Goal: Use online tool/utility: Utilize a website feature to perform a specific function

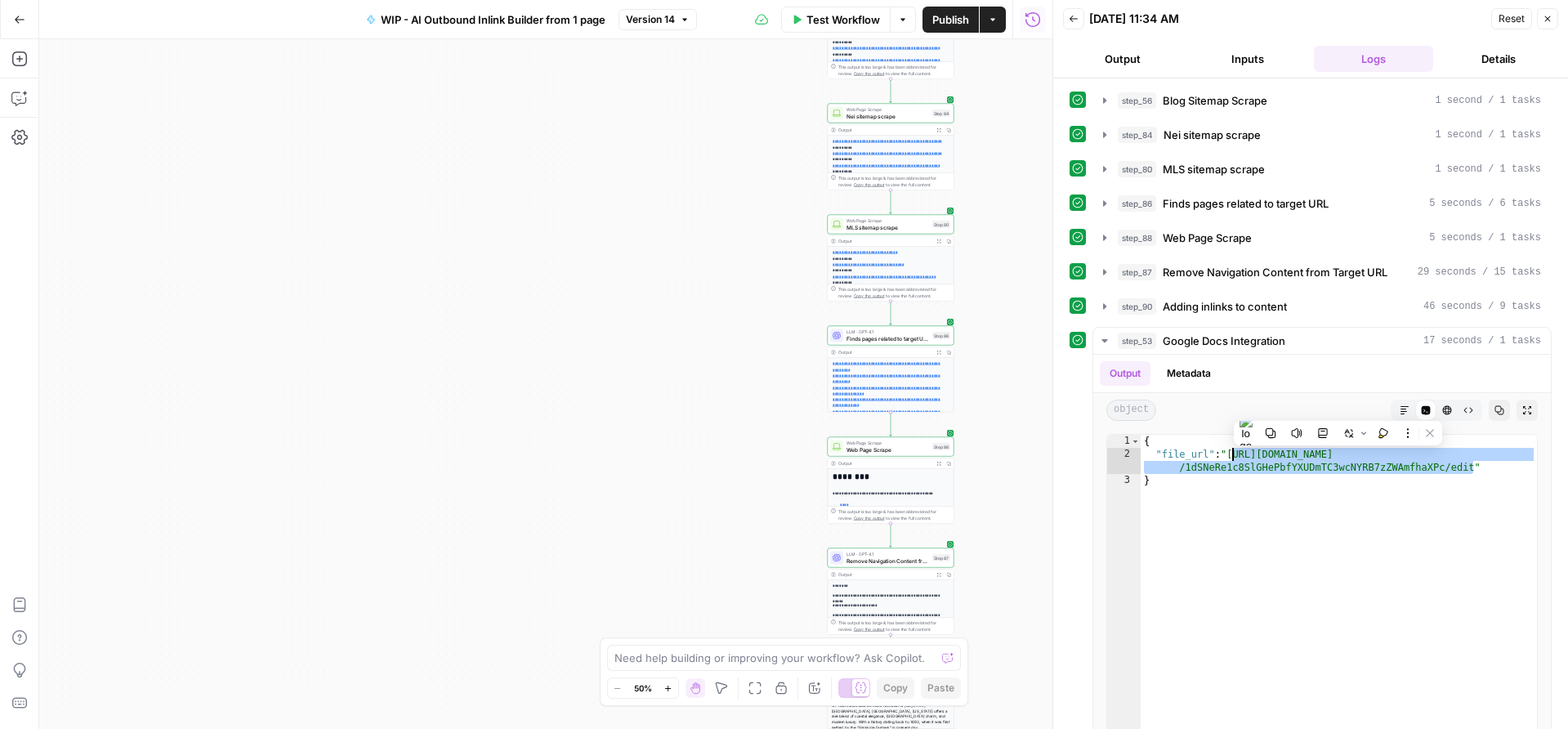
click at [853, 19] on span "Test Workflow" at bounding box center [843, 19] width 73 height 16
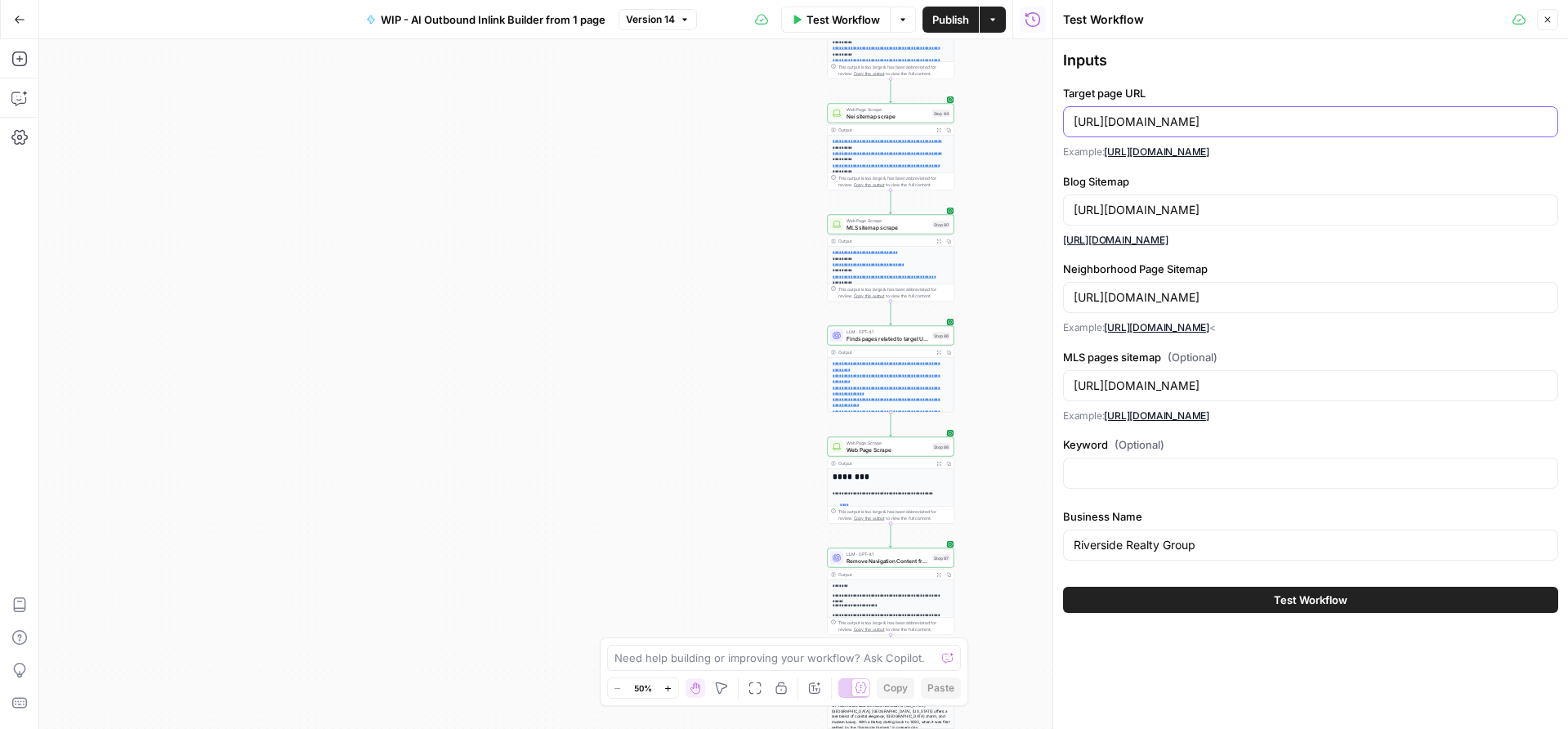
drag, startPoint x: 1423, startPoint y: 119, endPoint x: 1060, endPoint y: 118, distance: 363.0
click at [1060, 118] on div "Test Workflow Close Inputs Target page URL [URL][DOMAIN_NAME] Example: [URL][DO…" at bounding box center [1310, 364] width 515 height 729
paste input "[DOMAIN_NAME][URL]"
click at [1232, 115] on input "[URL][DOMAIN_NAME]" at bounding box center [1310, 121] width 474 height 16
drag, startPoint x: 1238, startPoint y: 122, endPoint x: 1048, endPoint y: 118, distance: 190.0
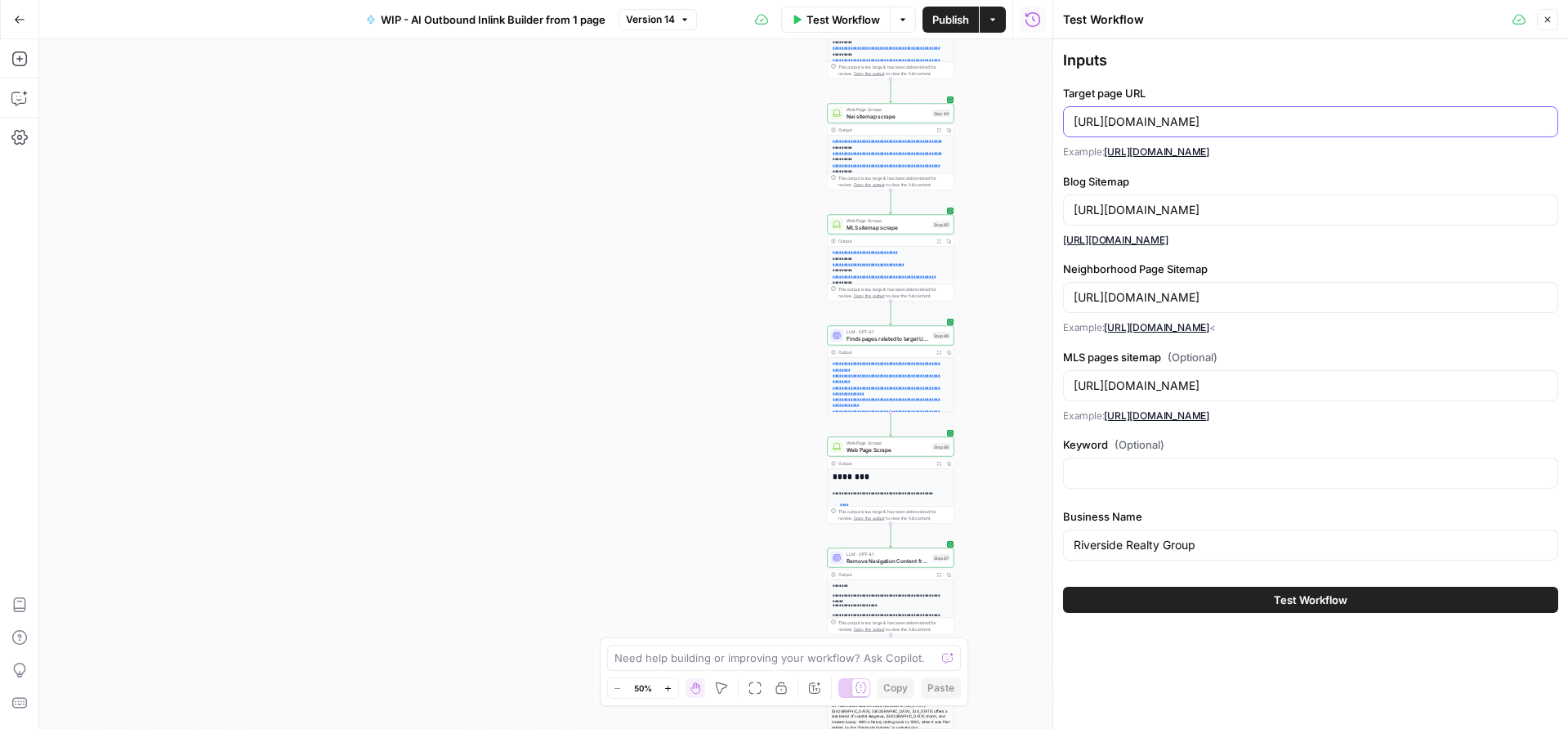
click at [1053, 118] on div "Test Workflow Close Inputs Target page URL [URL][DOMAIN_NAME] Example: [URL][DO…" at bounding box center [1310, 364] width 515 height 729
type input "[URL][DOMAIN_NAME]"
drag, startPoint x: 1271, startPoint y: 208, endPoint x: 1042, endPoint y: 209, distance: 229.0
click at [1042, 209] on body "**********" at bounding box center [784, 364] width 1568 height 729
click at [1258, 207] on input "[URL][DOMAIN_NAME]" at bounding box center [1310, 210] width 474 height 16
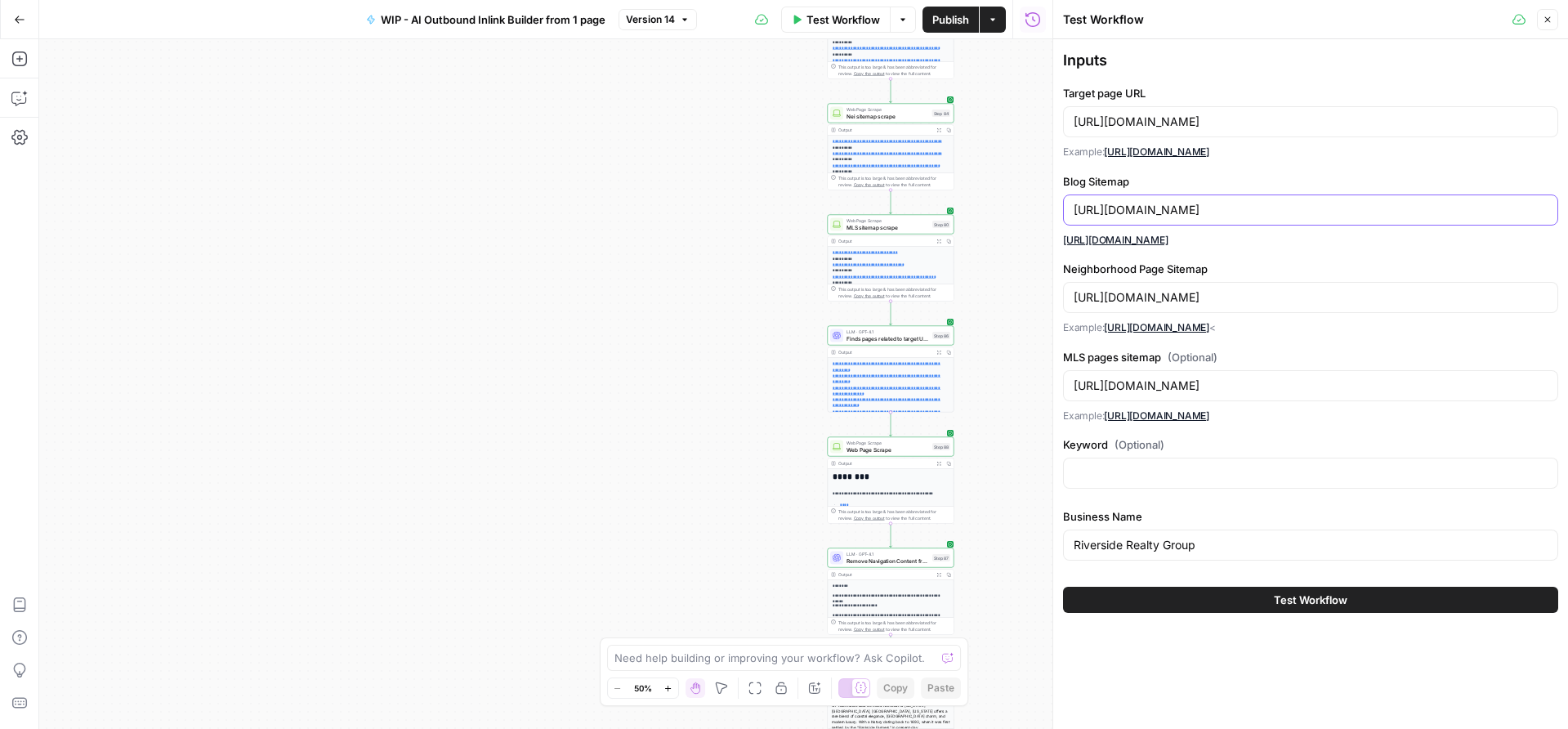
drag, startPoint x: 1270, startPoint y: 210, endPoint x: 1068, endPoint y: 205, distance: 202.1
click at [1068, 205] on div "[URL][DOMAIN_NAME]" at bounding box center [1310, 210] width 495 height 31
paste input "revinoproperties"
type input "[URL][DOMAIN_NAME]"
click at [1226, 294] on input "[URL][DOMAIN_NAME]" at bounding box center [1310, 297] width 474 height 16
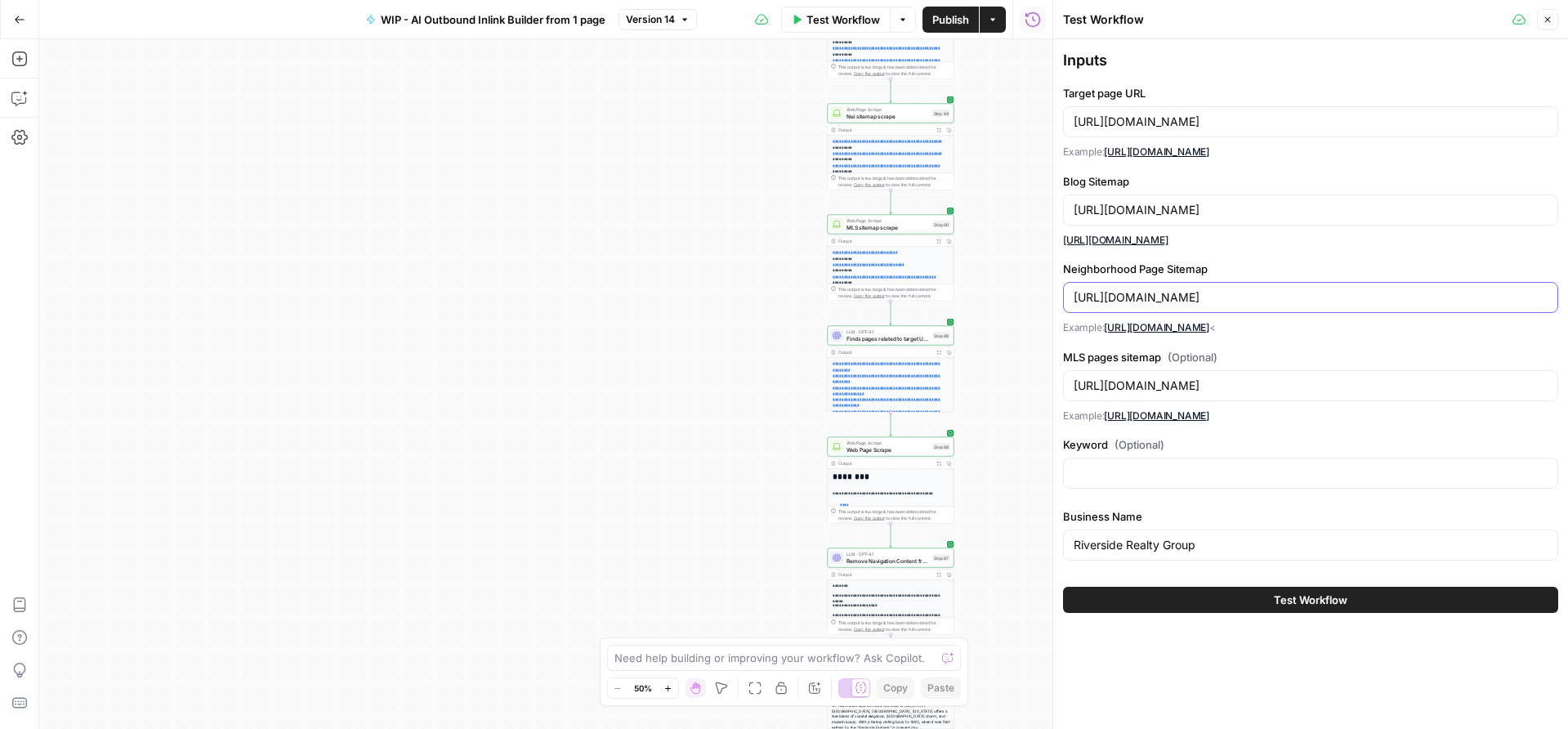
drag, startPoint x: 1271, startPoint y: 294, endPoint x: 1073, endPoint y: 291, distance: 198.0
click at [1073, 291] on input "[URL][DOMAIN_NAME]" at bounding box center [1310, 297] width 474 height 16
paste input "revinoproperties"
type input "[URL][DOMAIN_NAME]"
click at [1255, 382] on input "[URL][DOMAIN_NAME]" at bounding box center [1310, 385] width 474 height 16
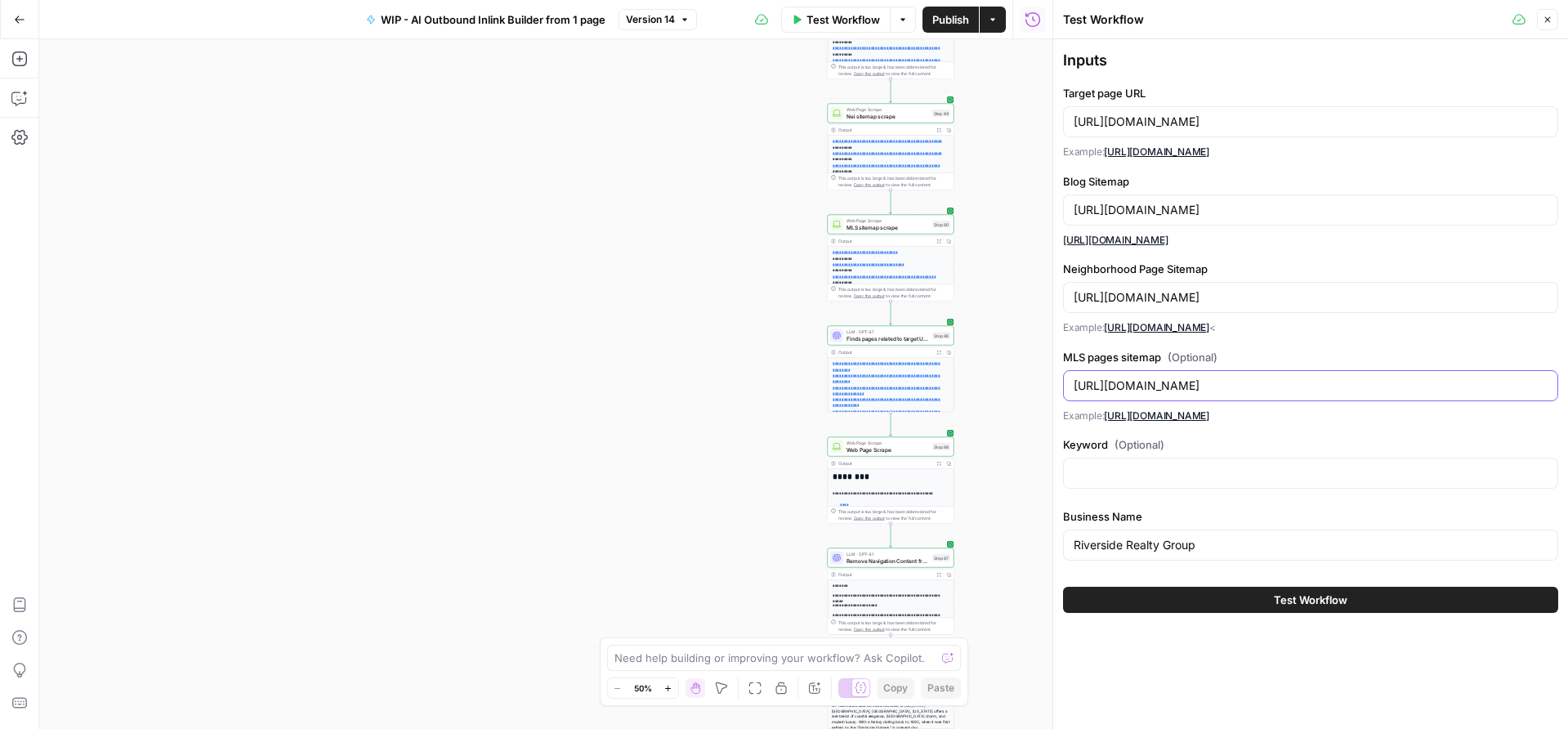
drag, startPoint x: 1272, startPoint y: 382, endPoint x: 1071, endPoint y: 380, distance: 201.0
click at [1071, 380] on div "[URL][DOMAIN_NAME]" at bounding box center [1310, 386] width 495 height 31
paste input "revinoproperties"
type input "[URL][DOMAIN_NAME]"
drag, startPoint x: 1259, startPoint y: 542, endPoint x: 1029, endPoint y: 532, distance: 230.2
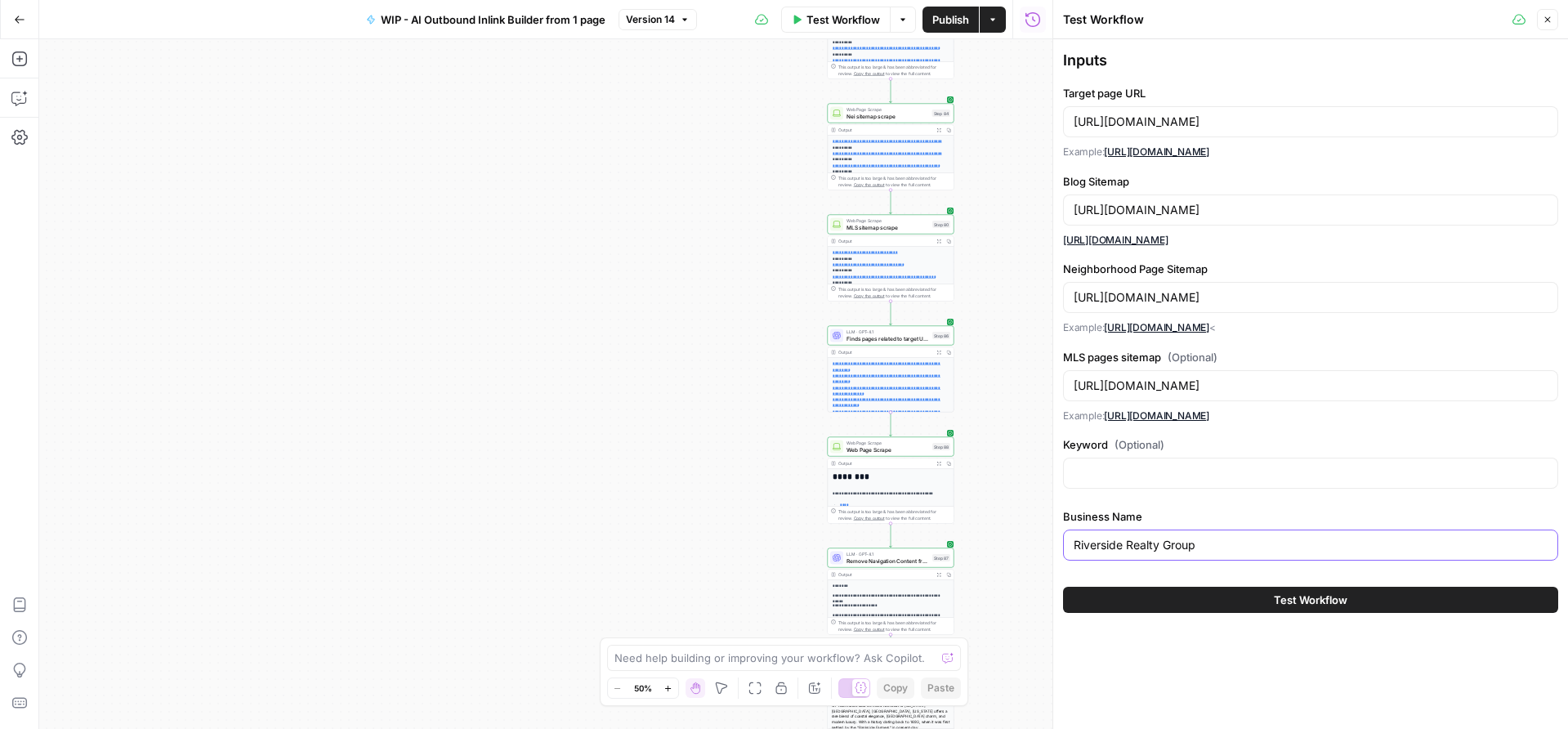
click at [1029, 532] on body "**********" at bounding box center [784, 364] width 1568 height 729
type input "[PERSON_NAME] Properties"
click at [1234, 596] on button "Test Workflow" at bounding box center [1310, 600] width 495 height 26
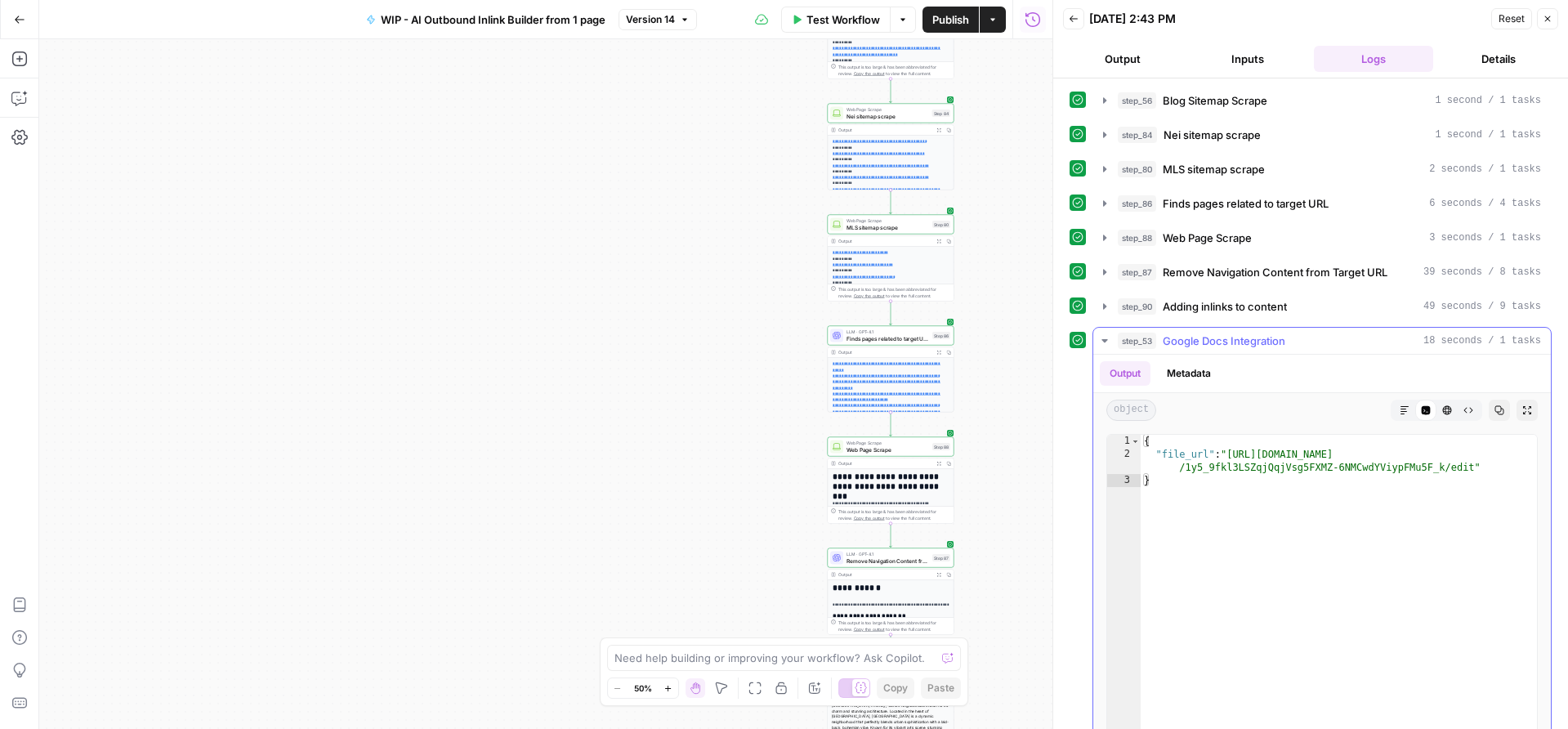
type textarea "**********"
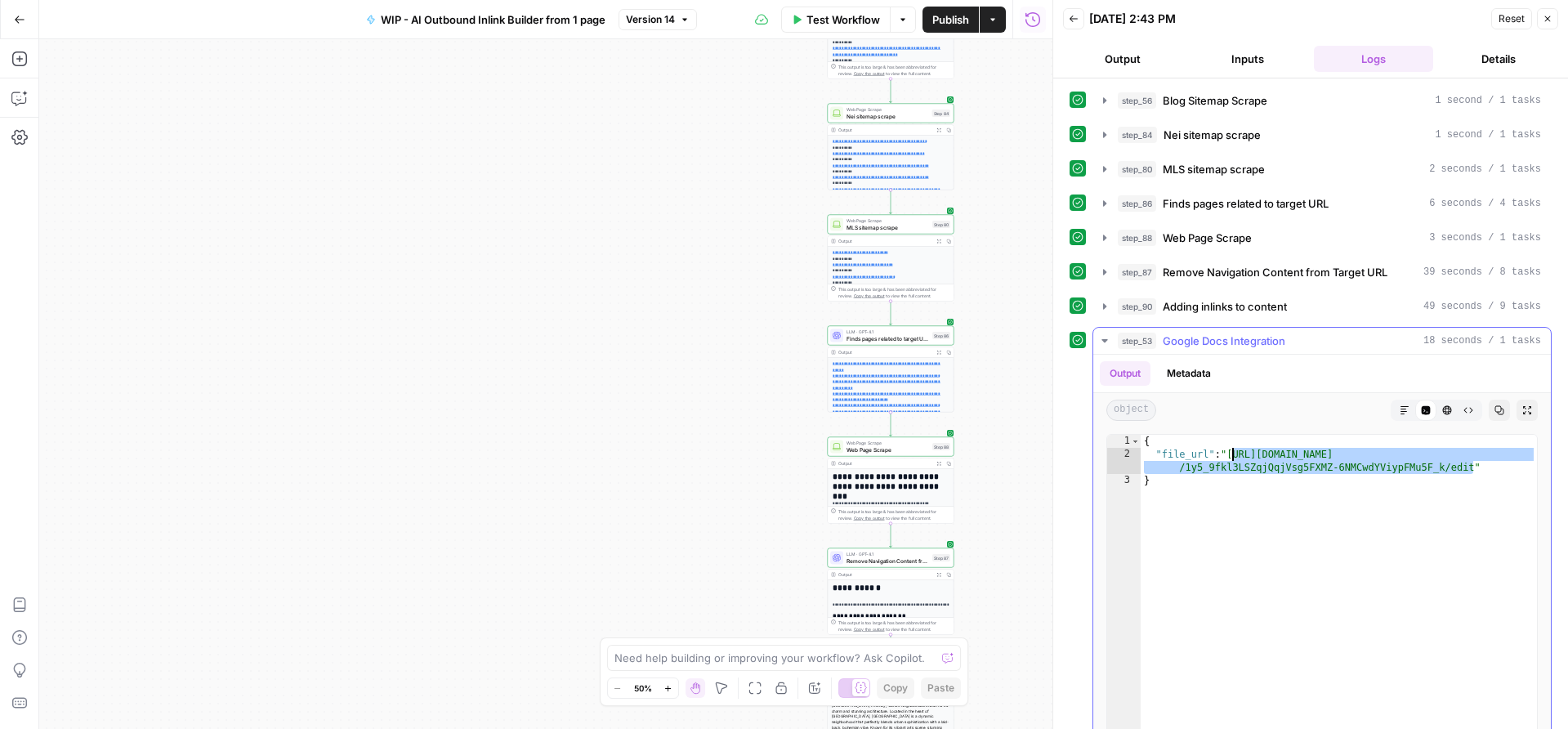
drag, startPoint x: 1474, startPoint y: 465, endPoint x: 1233, endPoint y: 451, distance: 241.4
click at [1233, 451] on div "{ "file_url" : "[URL][DOMAIN_NAME] /1y5_9fkl3LSZqjQqjVsg5FXMZ-6NMCwdYViypFMu5F_…" at bounding box center [1338, 608] width 396 height 347
click at [871, 17] on span "Test Workflow" at bounding box center [843, 19] width 73 height 16
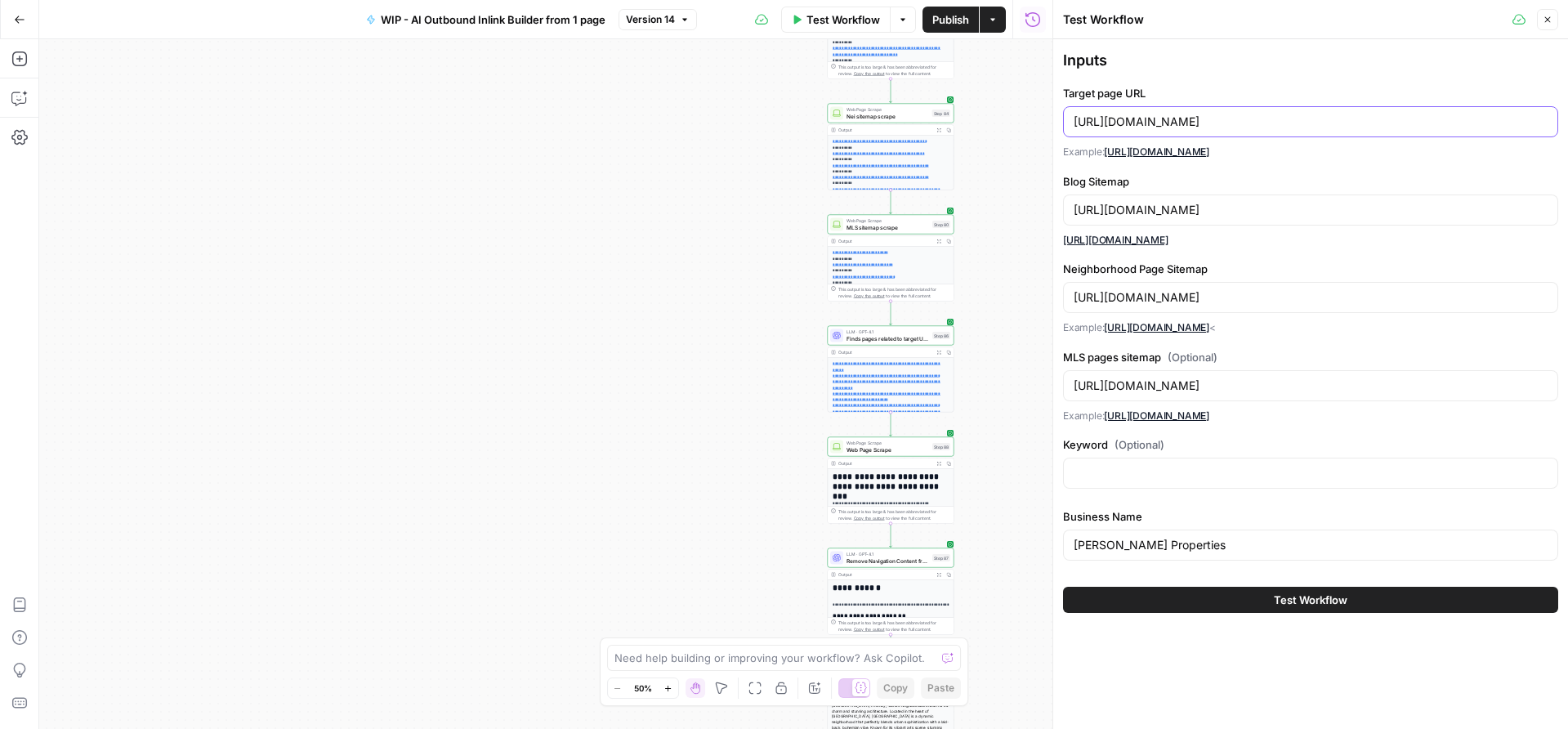
drag, startPoint x: 1420, startPoint y: 122, endPoint x: 1050, endPoint y: 105, distance: 370.4
click at [1053, 106] on div "Test Workflow Close Inputs Target page URL [URL][DOMAIN_NAME] Example: [URL][DO…" at bounding box center [1310, 364] width 515 height 729
paste input "[DOMAIN_NAME][GEOGRAPHIC_DATA]"
drag, startPoint x: 1199, startPoint y: 123, endPoint x: 1056, endPoint y: 123, distance: 143.0
click at [1056, 123] on div "Test Workflow Close Inputs Target page URL [URL][DOMAIN_NAME] Example: [URL][DO…" at bounding box center [1310, 364] width 515 height 729
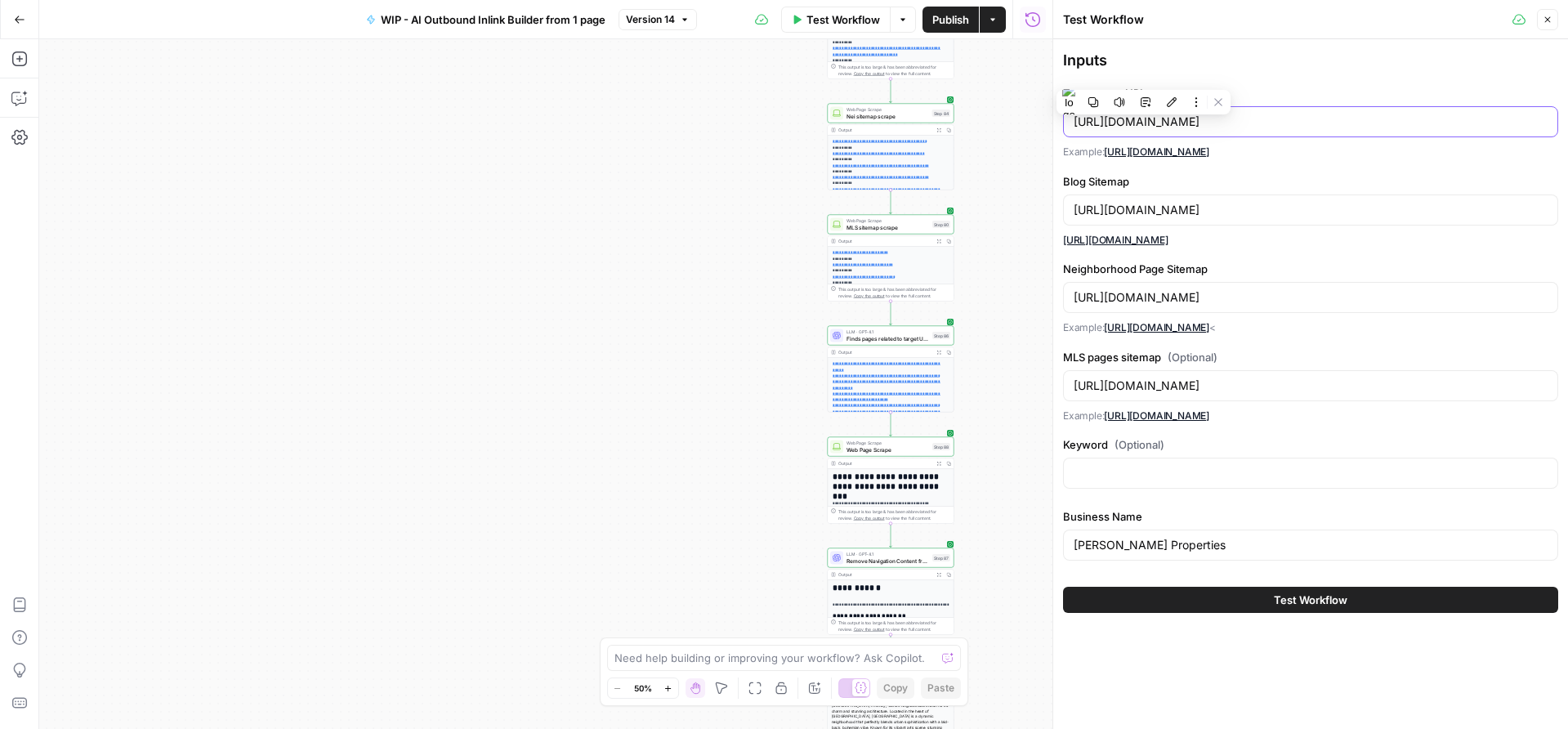
type input "[URL][DOMAIN_NAME]"
click at [1218, 210] on input "[URL][DOMAIN_NAME]" at bounding box center [1310, 210] width 474 height 16
drag, startPoint x: 1235, startPoint y: 210, endPoint x: 1065, endPoint y: 210, distance: 170.0
click at [1065, 210] on div "[URL][DOMAIN_NAME]" at bounding box center [1310, 210] width 495 height 31
paste input "bethchang"
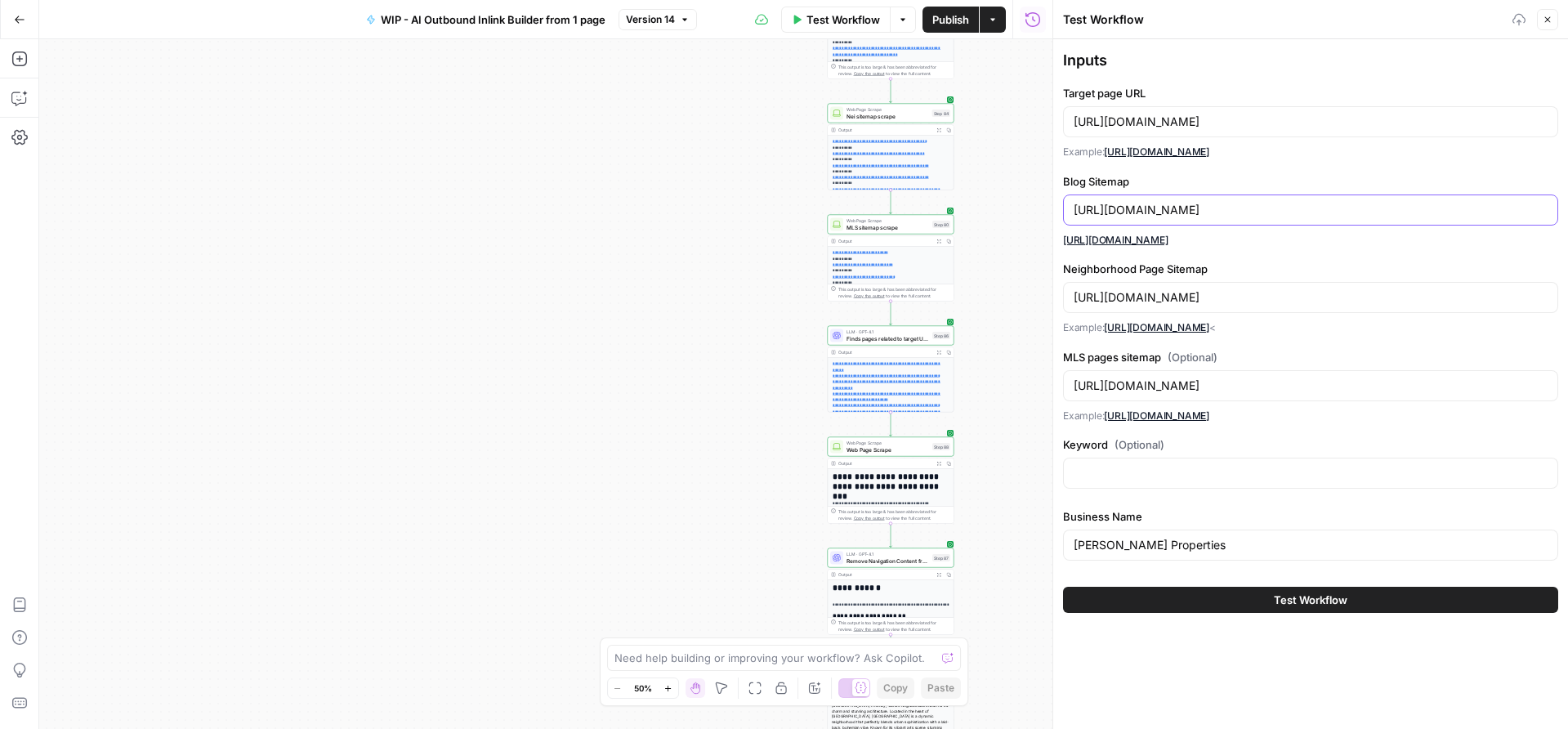
type input "[URL][DOMAIN_NAME]"
click at [1210, 296] on input "[URL][DOMAIN_NAME]" at bounding box center [1310, 297] width 474 height 16
drag, startPoint x: 1237, startPoint y: 296, endPoint x: 1023, endPoint y: 296, distance: 214.0
click at [1023, 296] on body "**********" at bounding box center [784, 364] width 1568 height 729
click at [1189, 296] on input "[URL][DOMAIN_NAME]" at bounding box center [1310, 297] width 474 height 16
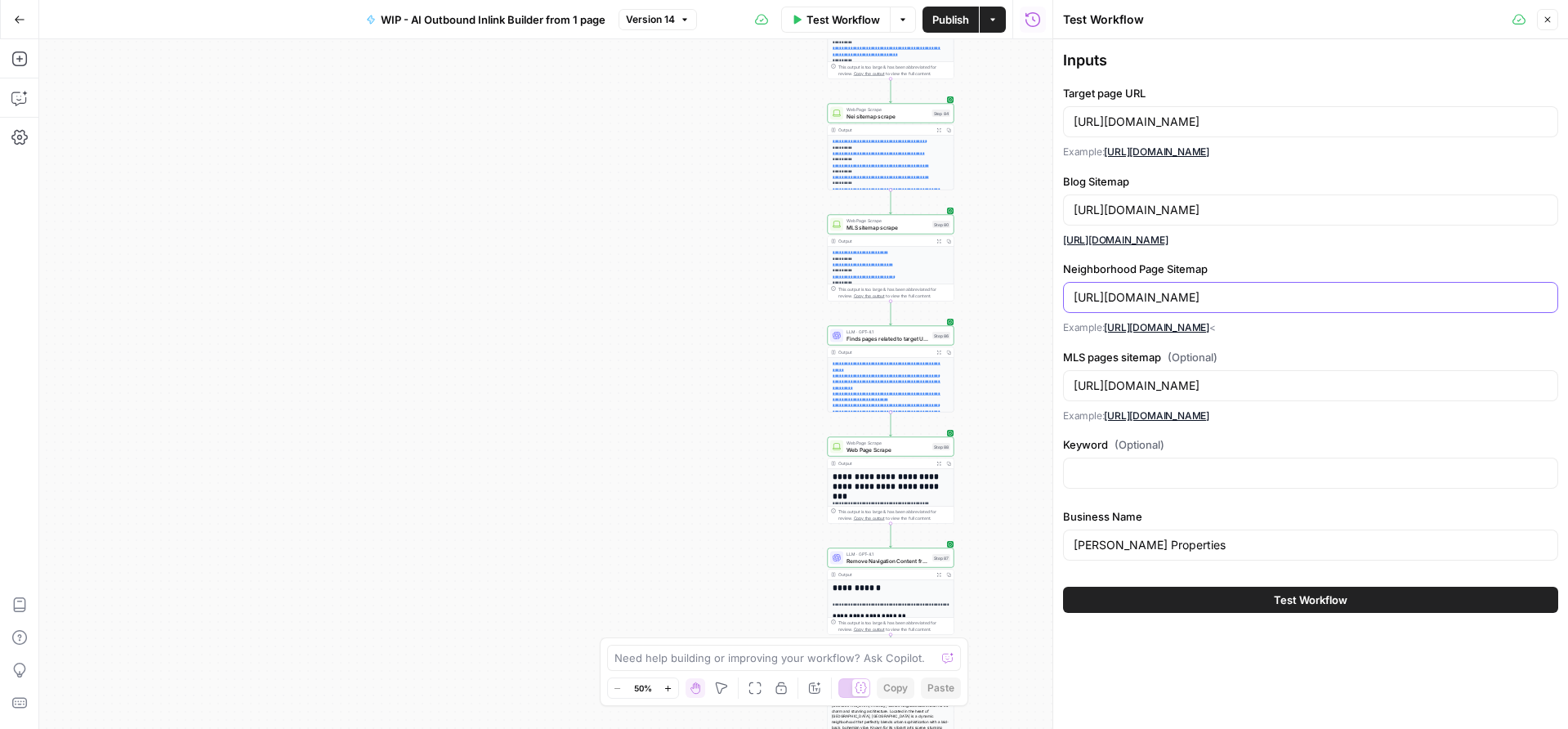
drag, startPoint x: 1239, startPoint y: 296, endPoint x: 1212, endPoint y: 296, distance: 27.0
click at [1212, 296] on input "[URL][DOMAIN_NAME]" at bounding box center [1310, 297] width 474 height 16
drag, startPoint x: 1238, startPoint y: 296, endPoint x: 1074, endPoint y: 295, distance: 164.0
click at [1074, 295] on input "[URL][DOMAIN_NAME]" at bounding box center [1310, 297] width 474 height 16
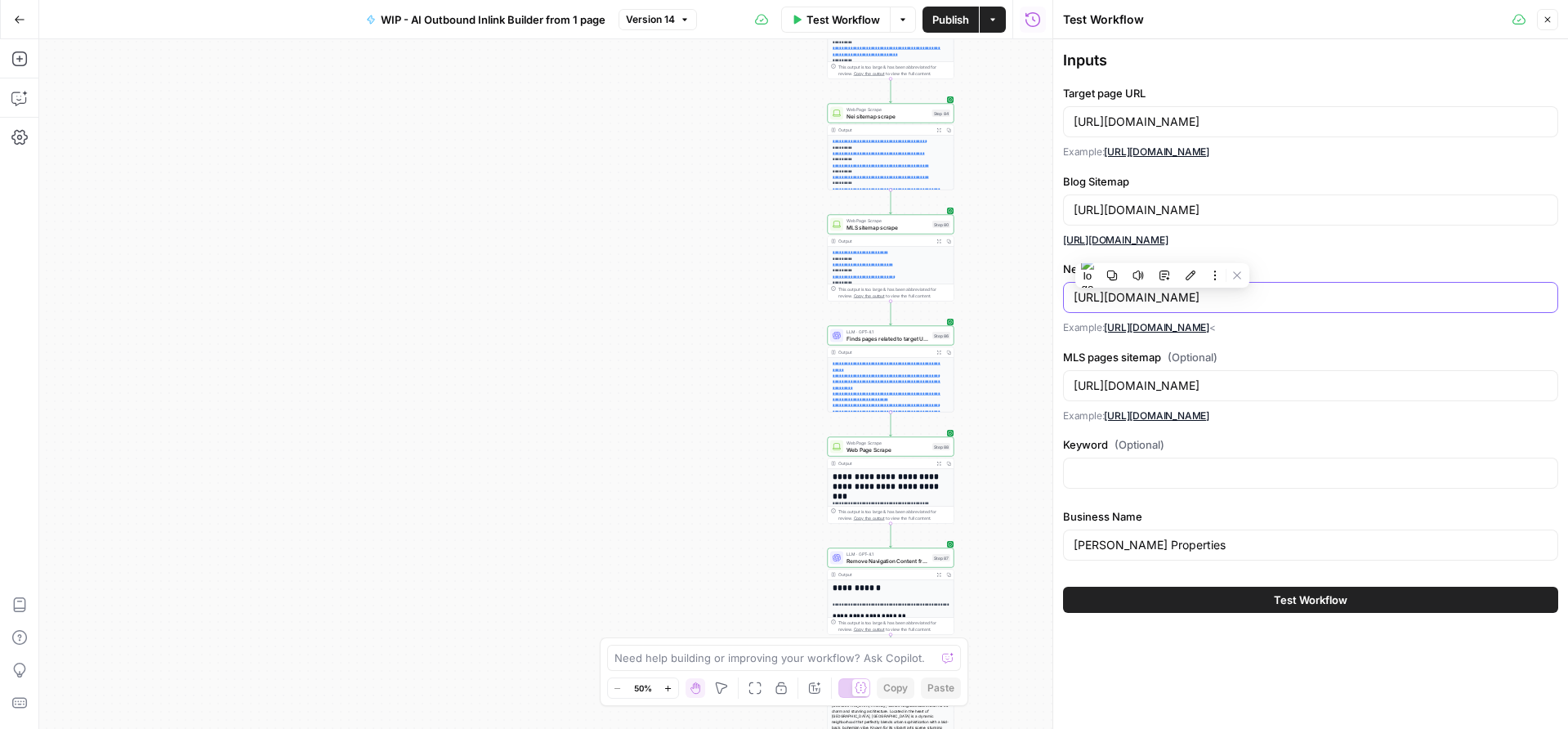
paste input "bethchang"
type input "[URL][DOMAIN_NAME]"
click at [1202, 387] on input "[URL][DOMAIN_NAME]" at bounding box center [1310, 385] width 474 height 16
drag, startPoint x: 1237, startPoint y: 384, endPoint x: 1060, endPoint y: 385, distance: 177.0
click at [1060, 385] on div "Test Workflow Close Inputs Target page URL [URL][DOMAIN_NAME] Example: [URL][DO…" at bounding box center [1310, 364] width 515 height 729
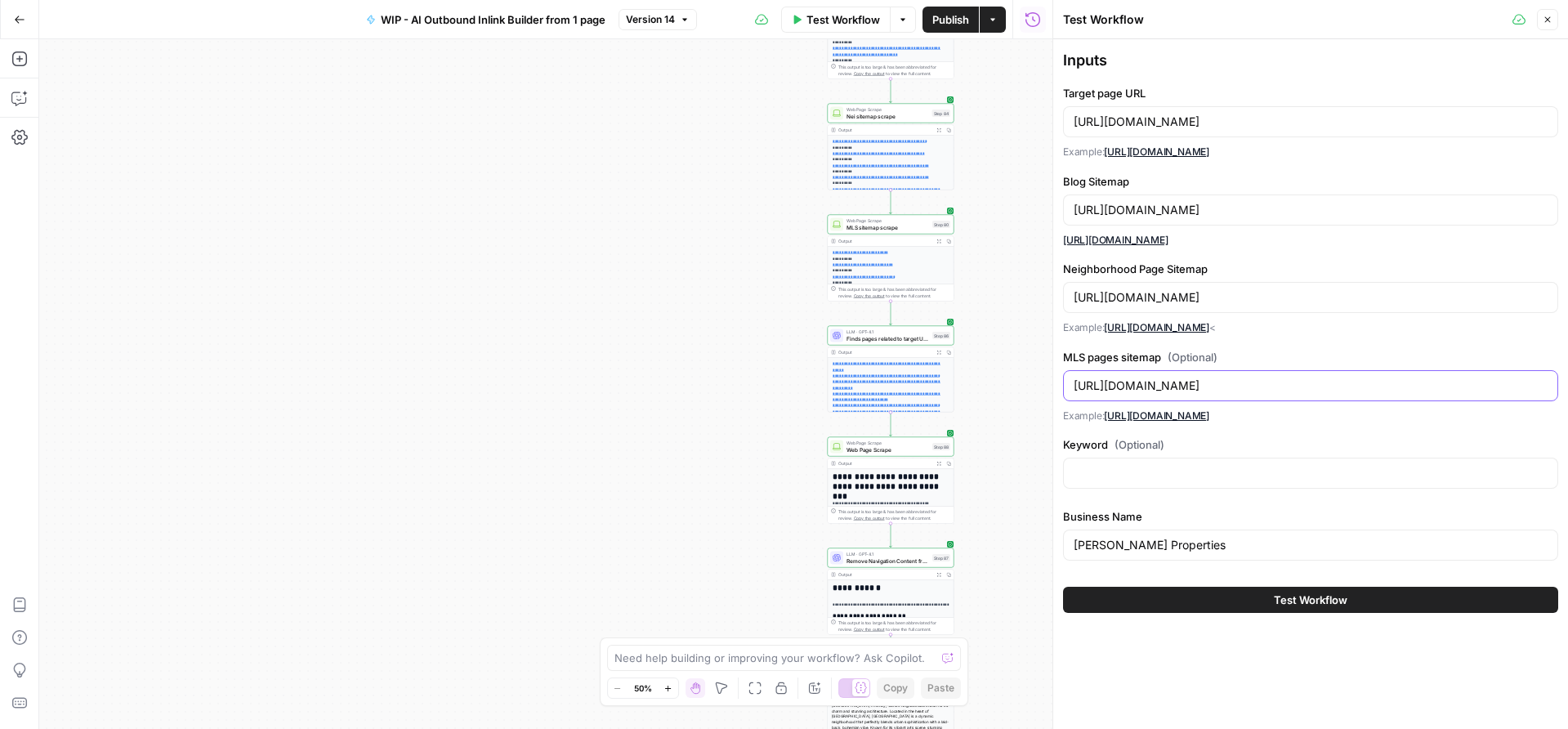
paste input "bethchang"
type input "[URL][DOMAIN_NAME]"
drag, startPoint x: 1187, startPoint y: 537, endPoint x: 1061, endPoint y: 536, distance: 126.0
click at [1061, 537] on div "Inputs Target page URL [URL][DOMAIN_NAME] Example: [URL][DOMAIN_NAME] Blog Site…" at bounding box center [1311, 330] width 514 height 583
type input "[PERSON_NAME]"
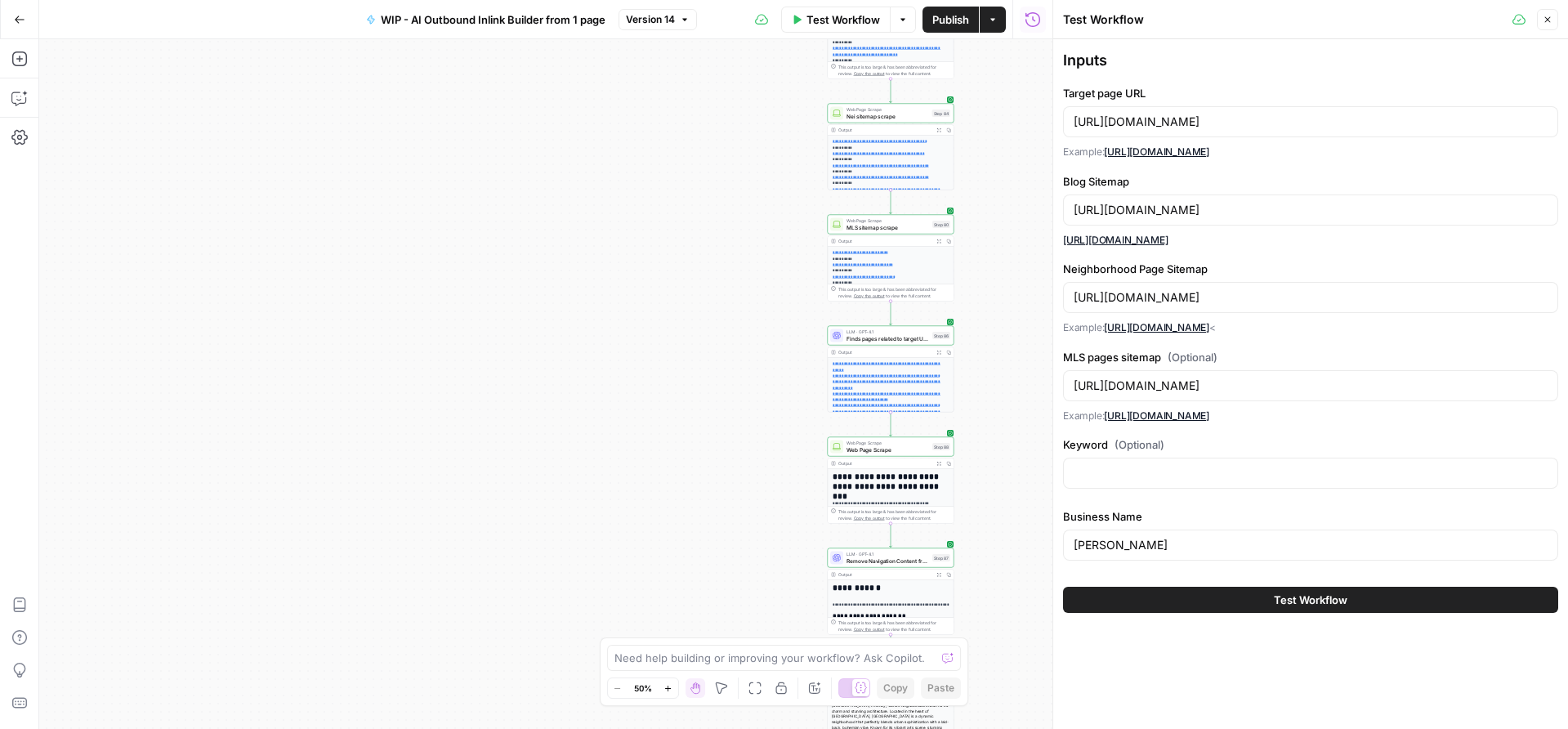
click at [1311, 599] on span "Test Workflow" at bounding box center [1311, 600] width 73 height 16
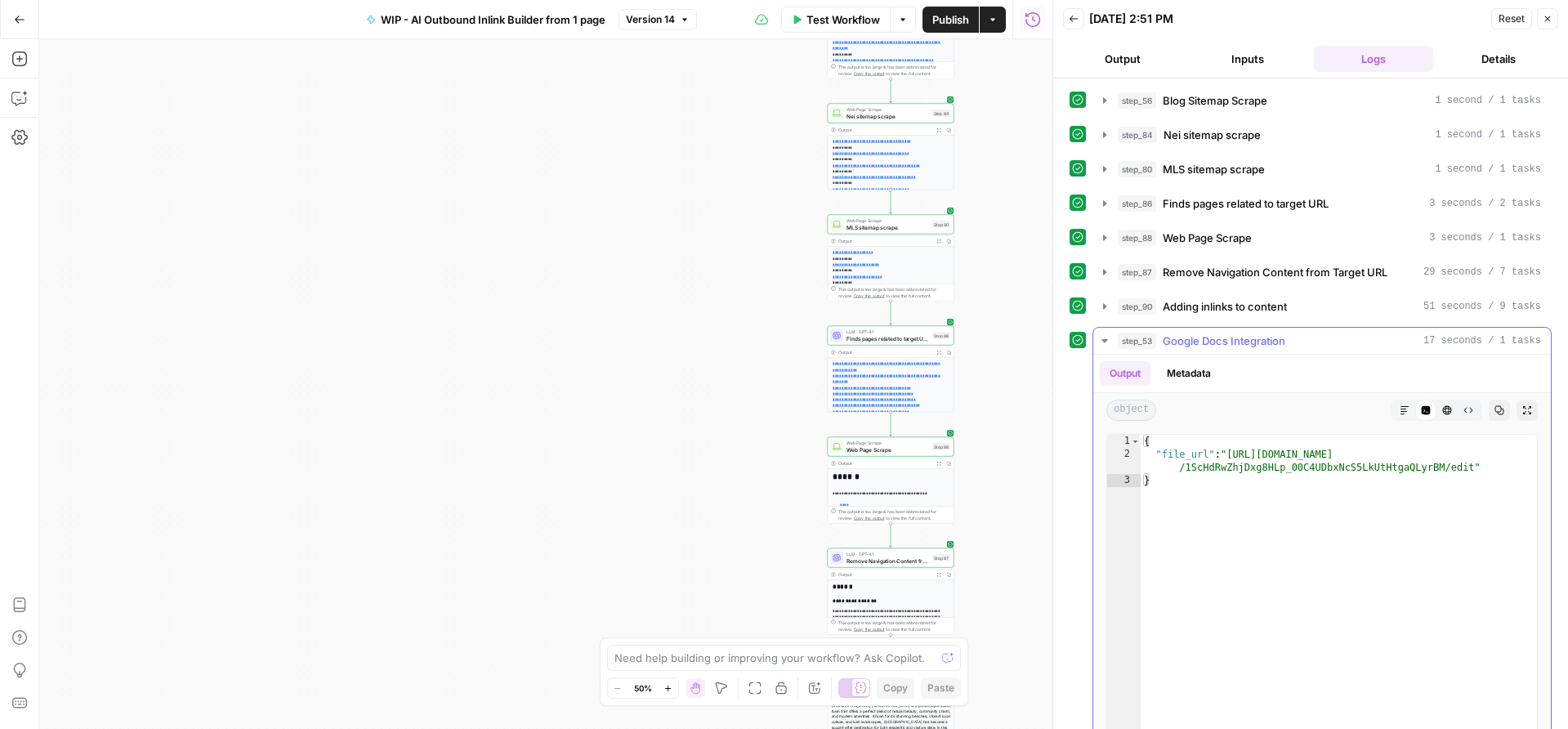
type textarea "**********"
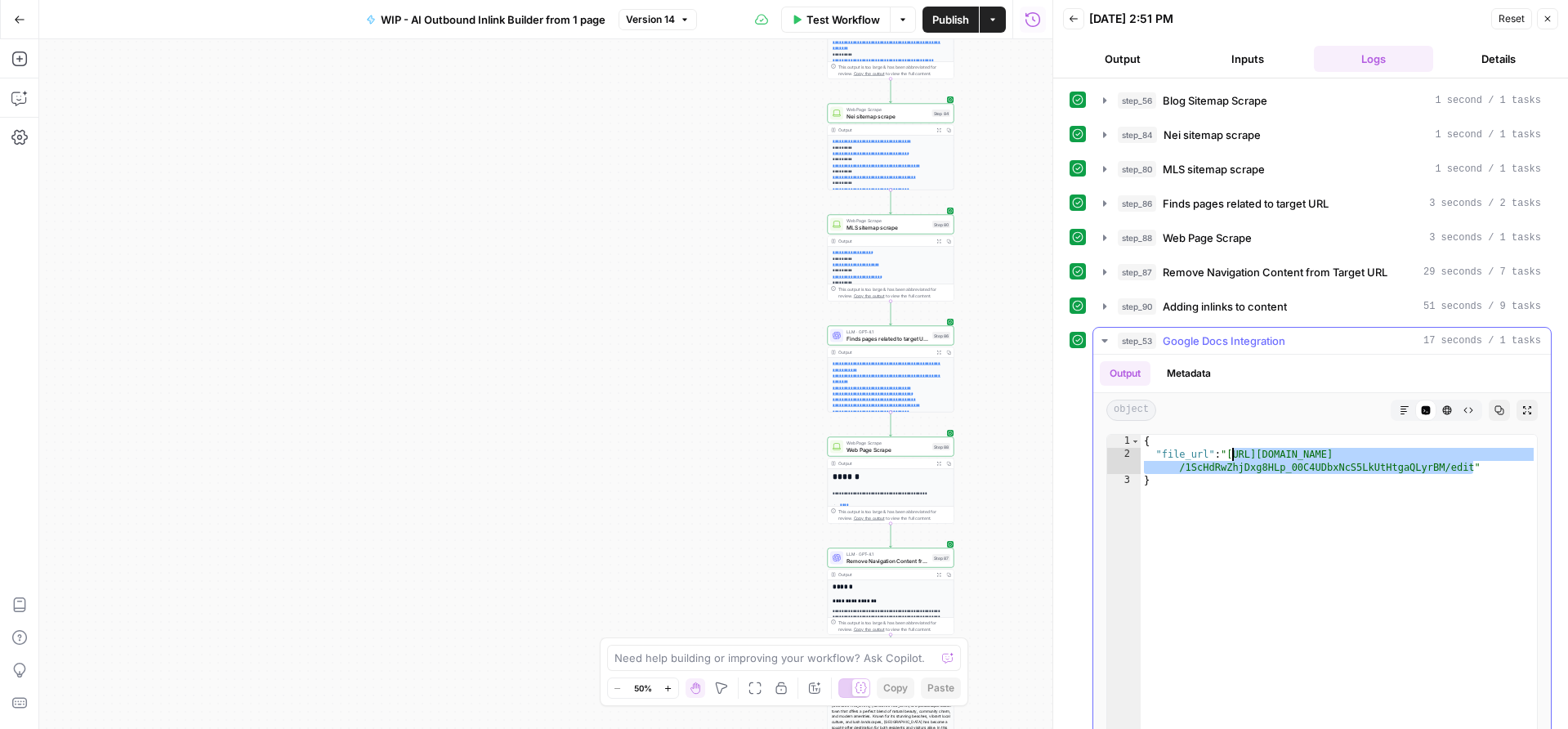
drag, startPoint x: 1473, startPoint y: 469, endPoint x: 1232, endPoint y: 456, distance: 241.4
click at [1232, 456] on div "{ "file_url" : "[URL][DOMAIN_NAME] /1ScHdRwZhjDxg8HLp_00C4UDbxNcS5LkUtHtgaQLyrB…" at bounding box center [1338, 608] width 396 height 347
click at [820, 22] on span "Test Workflow" at bounding box center [843, 19] width 73 height 16
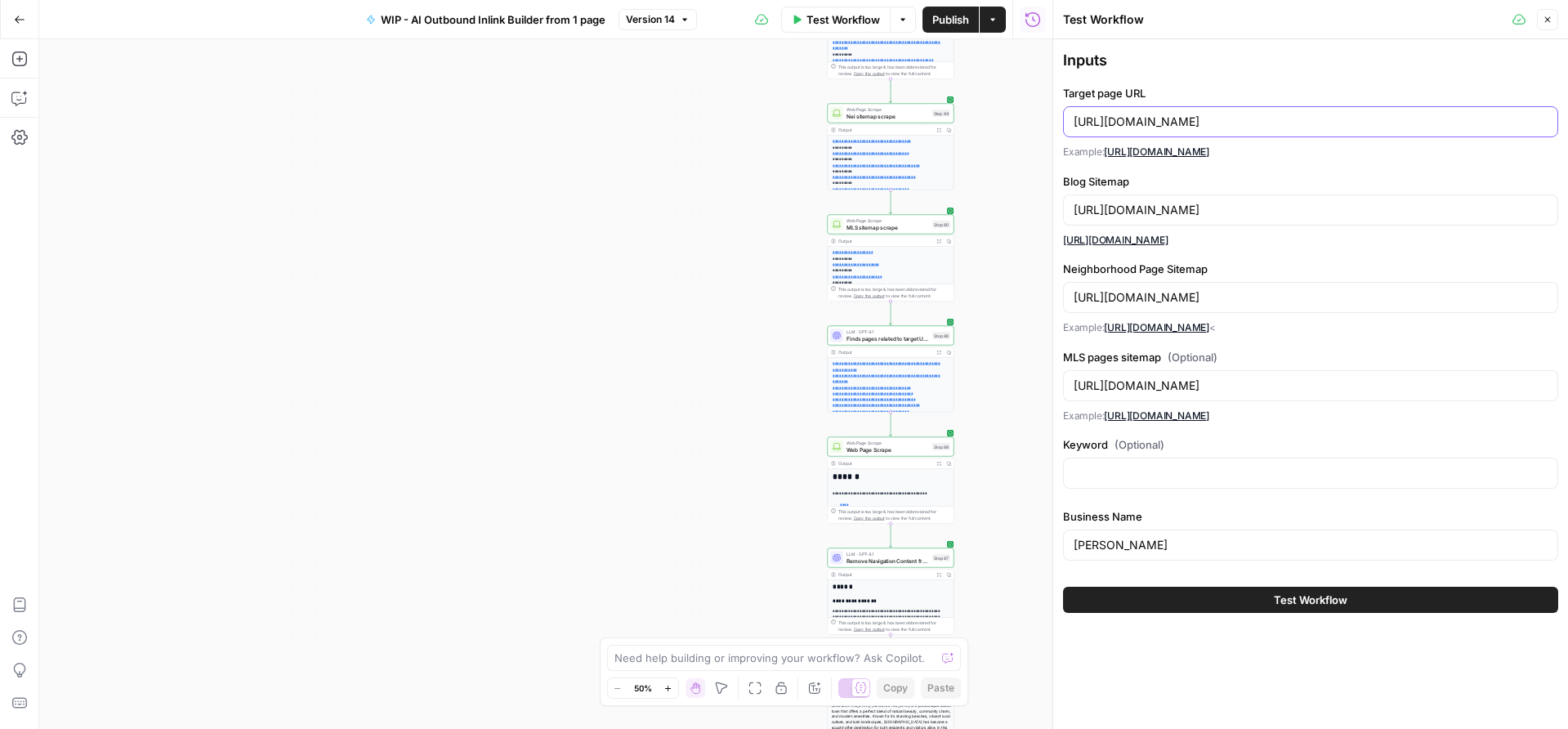
drag, startPoint x: 1345, startPoint y: 126, endPoint x: 1060, endPoint y: 119, distance: 285.1
click at [1060, 119] on div "Test Workflow Close Inputs Target page URL [URL][DOMAIN_NAME] Example: [URL][DO…" at bounding box center [1310, 364] width 515 height 729
paste input "[DOMAIN_NAME][URL][PERSON_NAME]"
drag, startPoint x: 1236, startPoint y: 124, endPoint x: 1065, endPoint y: 120, distance: 171.0
click at [1065, 120] on div "[URL][DOMAIN_NAME][PERSON_NAME]" at bounding box center [1310, 122] width 495 height 31
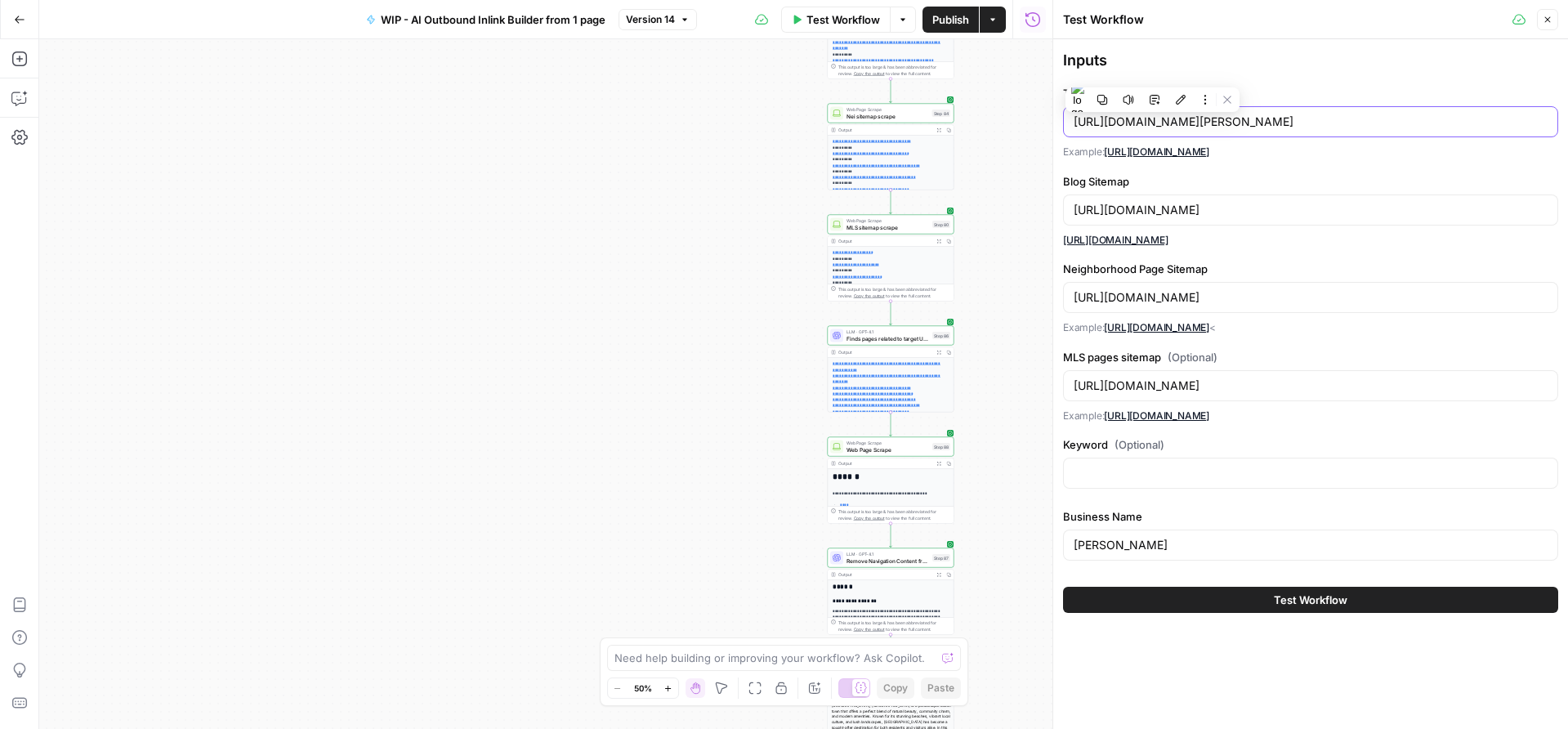
type input "[URL][DOMAIN_NAME][PERSON_NAME]"
click at [1208, 215] on input "[URL][DOMAIN_NAME]" at bounding box center [1310, 210] width 474 height 16
drag, startPoint x: 1203, startPoint y: 211, endPoint x: 1034, endPoint y: 210, distance: 169.0
click at [1034, 210] on body "**********" at bounding box center [784, 364] width 1568 height 729
click at [1178, 210] on input "[URL][DOMAIN_NAME]" at bounding box center [1310, 210] width 474 height 16
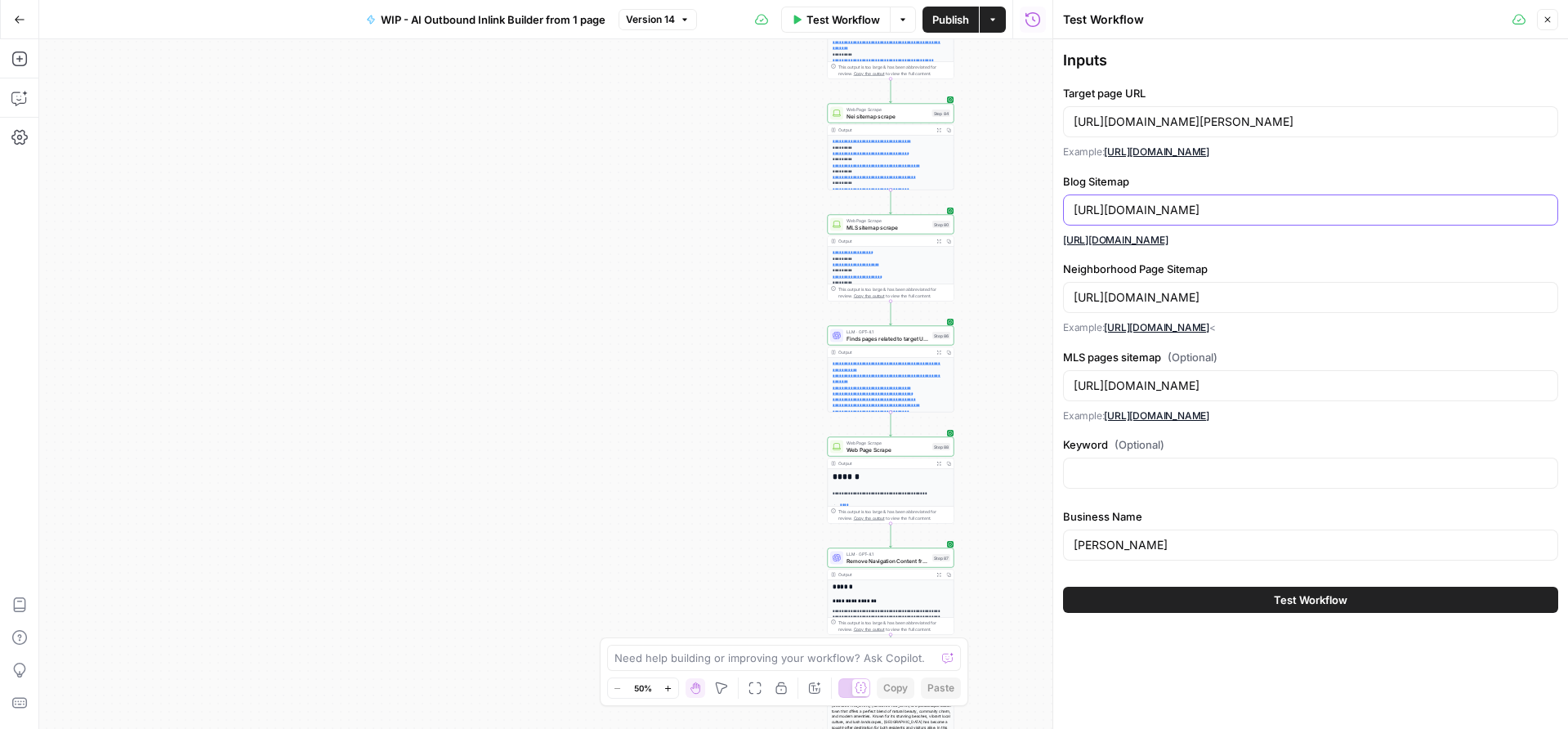
drag, startPoint x: 1202, startPoint y: 210, endPoint x: 1065, endPoint y: 210, distance: 137.0
click at [1065, 210] on div "[URL][DOMAIN_NAME]" at bounding box center [1310, 210] width 495 height 31
paste input "drewettrealestate"
type input "[URL][DOMAIN_NAME]"
click at [1205, 291] on input "[URL][DOMAIN_NAME]" at bounding box center [1310, 297] width 474 height 16
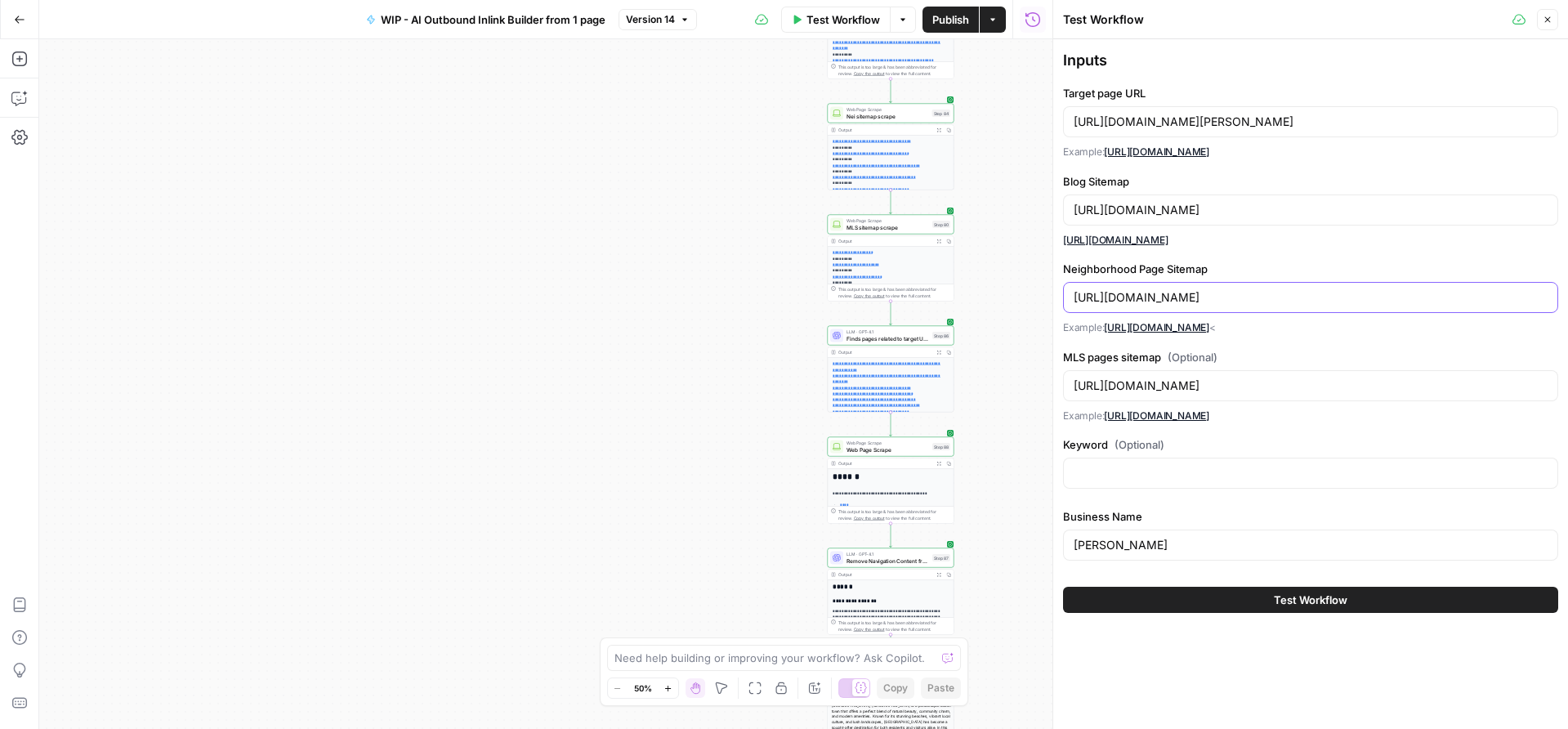
drag, startPoint x: 1201, startPoint y: 295, endPoint x: 1056, endPoint y: 293, distance: 145.0
click at [1056, 293] on div "Test Workflow Close Inputs Target page URL [URL][DOMAIN_NAME][PERSON_NAME] Exam…" at bounding box center [1310, 364] width 515 height 729
paste input "drewettrealestate"
type input "[URL][DOMAIN_NAME]"
click at [1198, 380] on input "[URL][DOMAIN_NAME]" at bounding box center [1310, 385] width 474 height 16
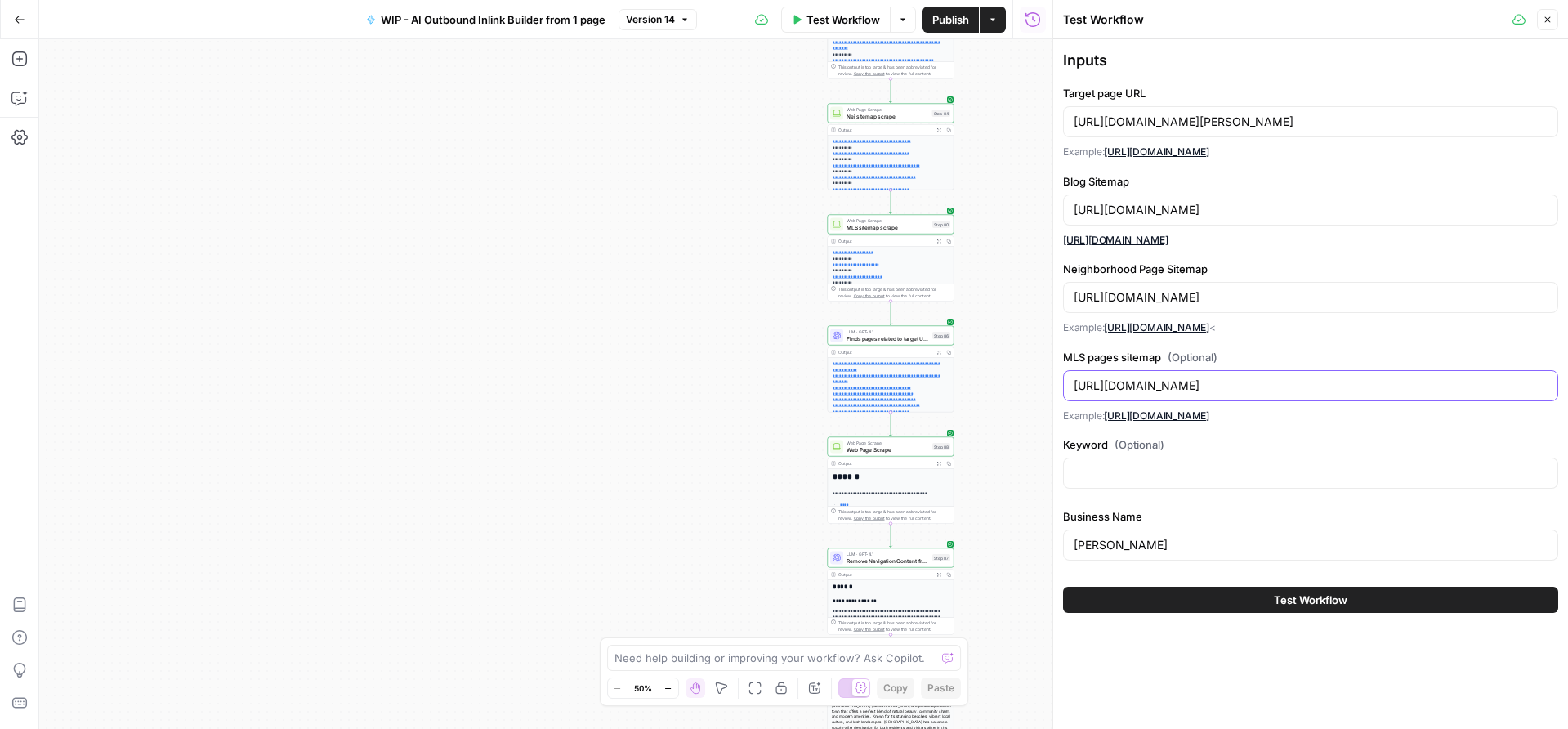
drag, startPoint x: 1201, startPoint y: 389, endPoint x: 1062, endPoint y: 389, distance: 139.0
click at [1063, 389] on div "[URL][DOMAIN_NAME]" at bounding box center [1310, 386] width 495 height 31
paste input "drewettrealestate"
type input "[URL][DOMAIN_NAME]"
drag, startPoint x: 1161, startPoint y: 542, endPoint x: 1052, endPoint y: 539, distance: 109.0
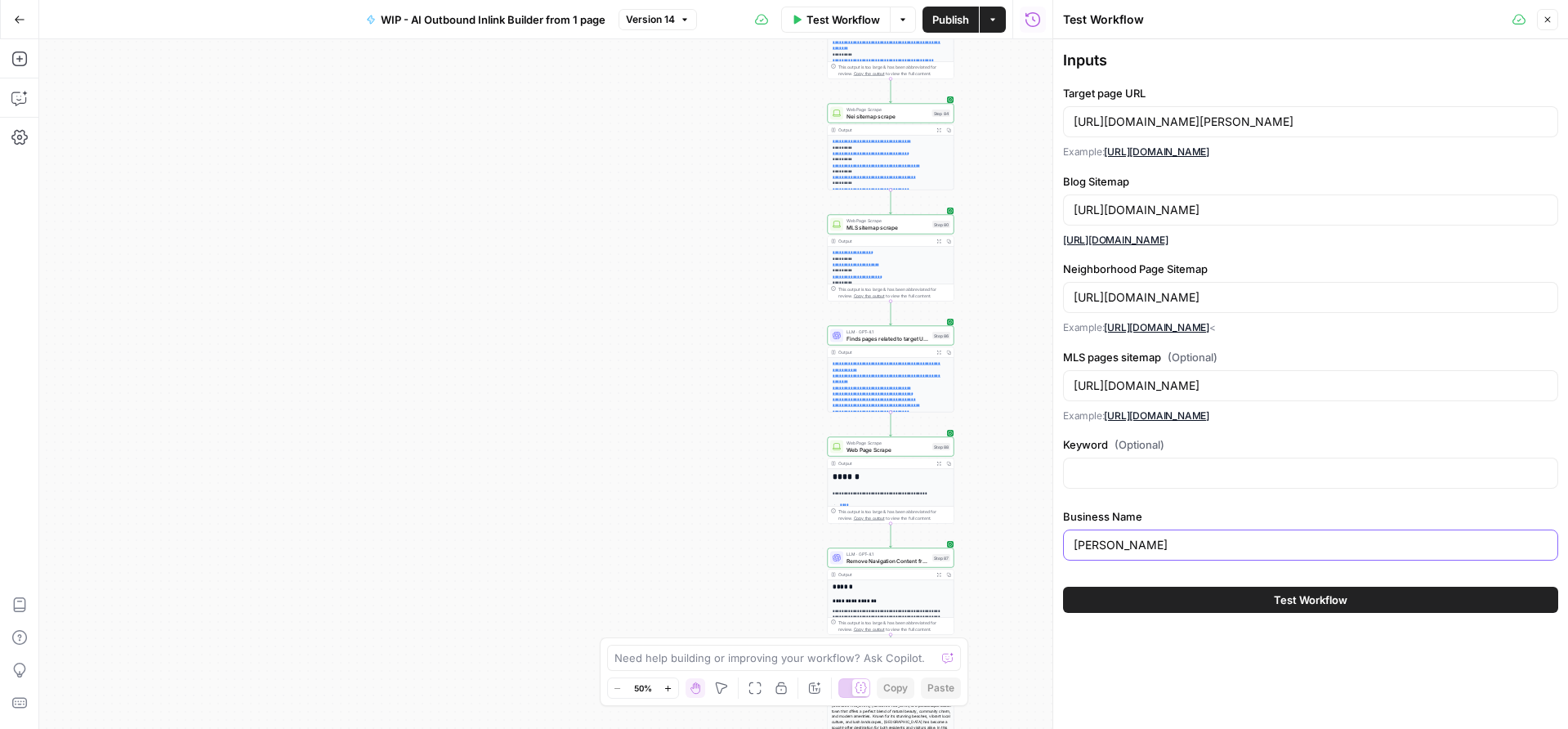
click at [1053, 539] on div "Test Workflow Close Inputs Target page URL [URL][DOMAIN_NAME][PERSON_NAME] Exam…" at bounding box center [1310, 364] width 515 height 729
click at [1074, 546] on input "[PERSON_NAME] Group" at bounding box center [1310, 544] width 474 height 16
type input "The [PERSON_NAME] Group"
click at [1248, 599] on button "Test Workflow" at bounding box center [1310, 600] width 495 height 26
click at [1291, 595] on span "Test Workflow" at bounding box center [1311, 600] width 73 height 16
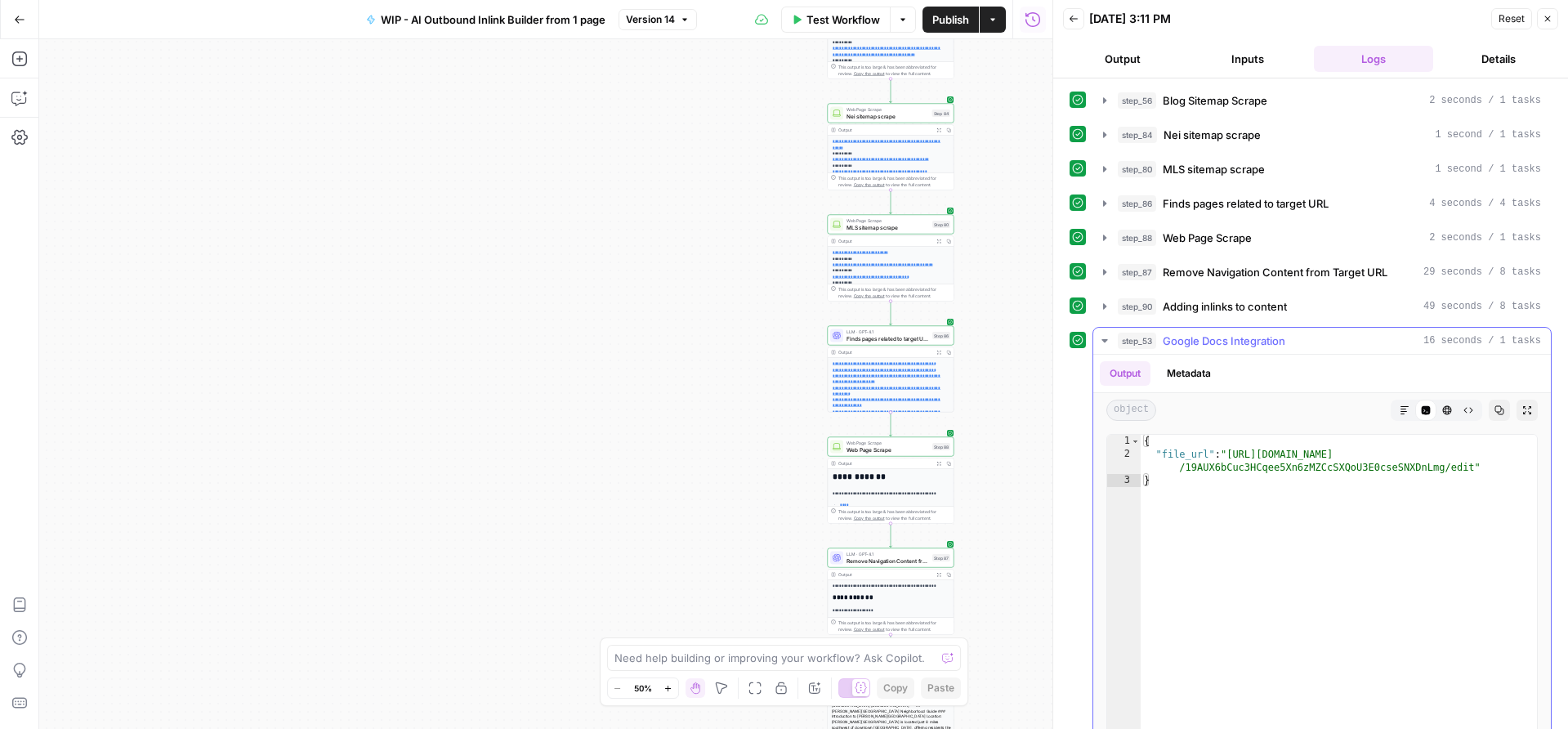
type textarea "**********"
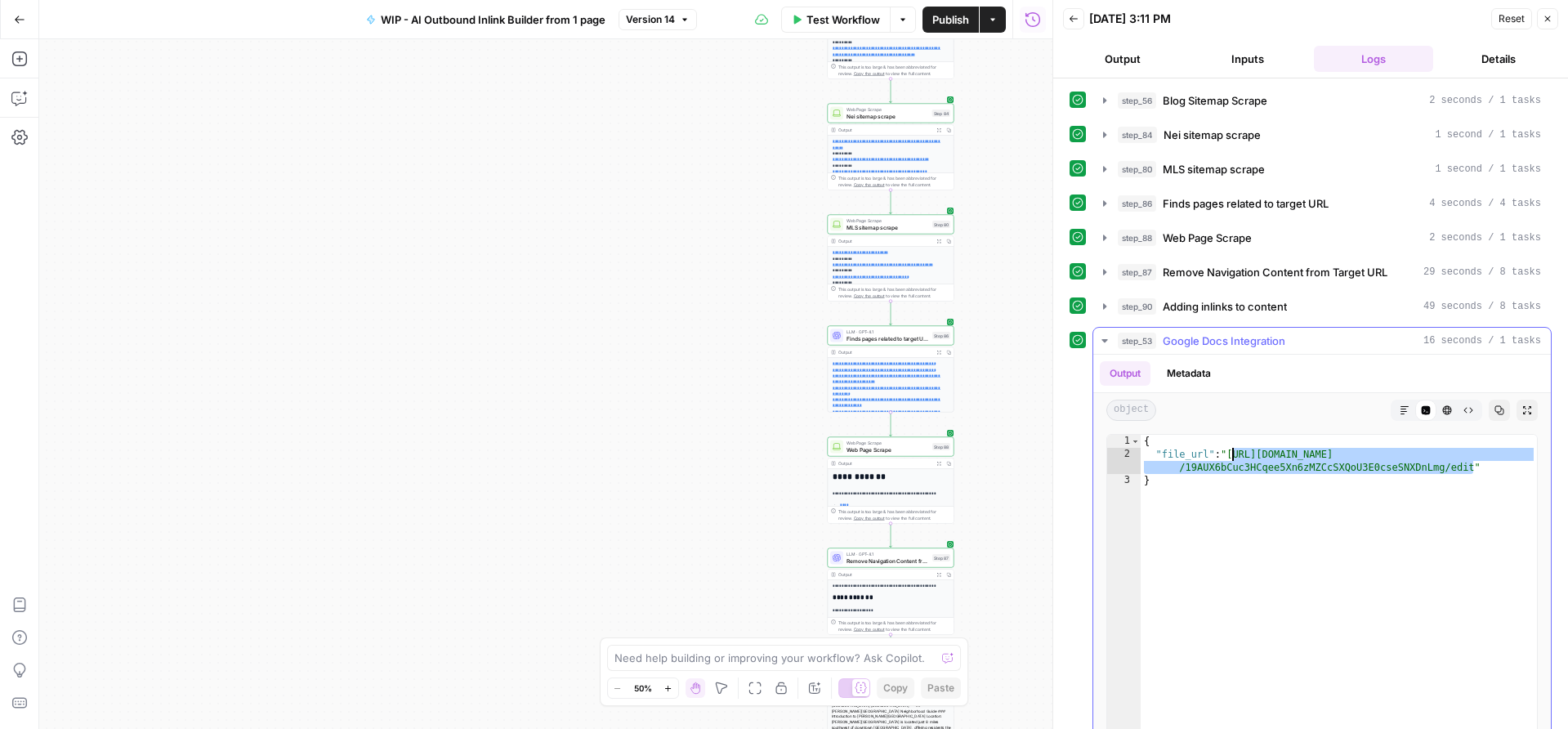
drag, startPoint x: 1473, startPoint y: 463, endPoint x: 1234, endPoint y: 450, distance: 239.4
click at [1234, 450] on div "{ "file_url" : "[URL][DOMAIN_NAME] /19AUX6bCuc3HCqee5Xn6zMZCcSXQoU3E0cseSNXDnLm…" at bounding box center [1338, 608] width 396 height 347
